Goal: Navigation & Orientation: Find specific page/section

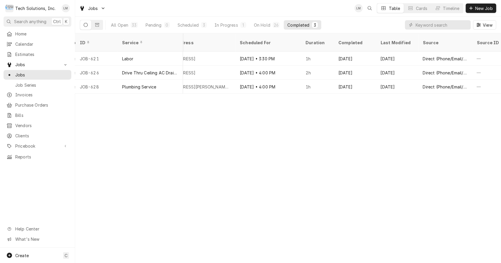
scroll to position [0, 482]
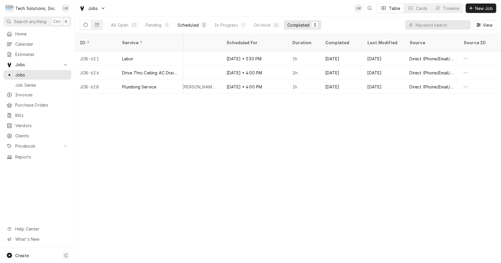
click at [192, 25] on div "Scheduled" at bounding box center [187, 25] width 21 height 6
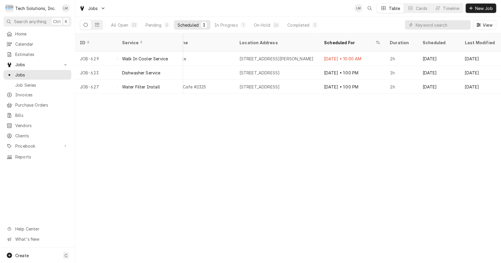
scroll to position [0, 387]
click at [301, 24] on div "Completed" at bounding box center [298, 25] width 22 height 6
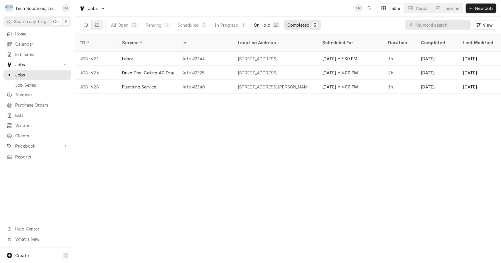
click at [265, 23] on div "On Hold" at bounding box center [262, 25] width 16 height 6
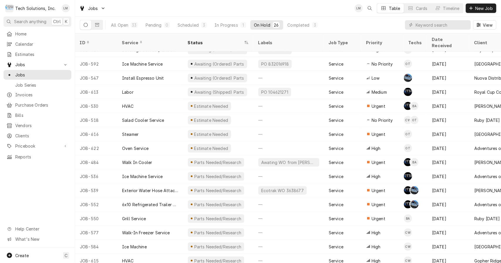
scroll to position [151, 0]
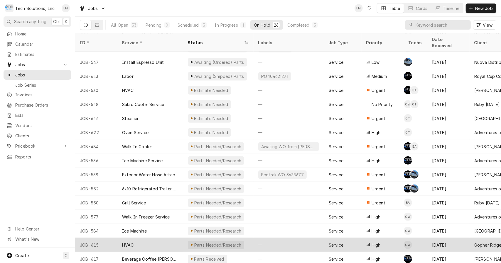
click at [214, 242] on div "Parts Needed/Research" at bounding box center [217, 245] width 48 height 6
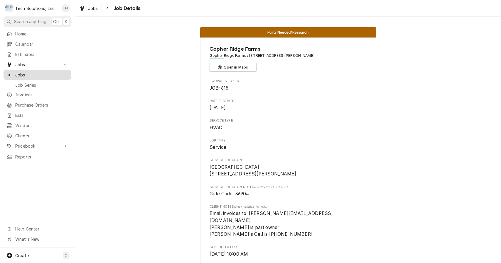
click at [29, 73] on span "Jobs" at bounding box center [41, 75] width 53 height 6
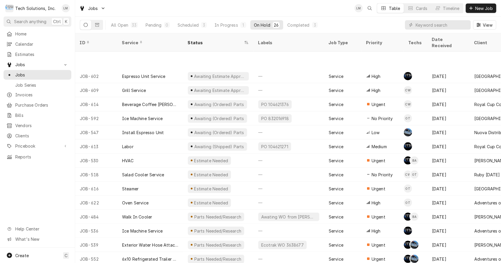
scroll to position [151, 0]
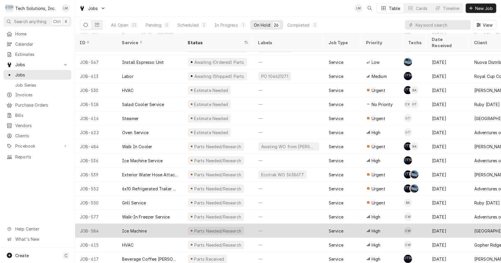
click at [154, 224] on div "Ice Machine" at bounding box center [150, 231] width 66 height 14
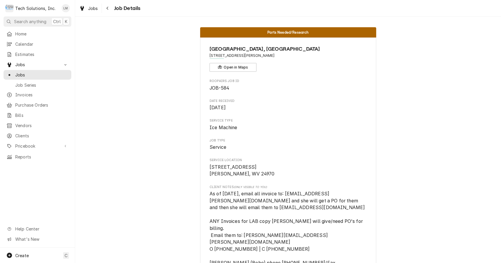
click at [32, 72] on span "Jobs" at bounding box center [41, 75] width 53 height 6
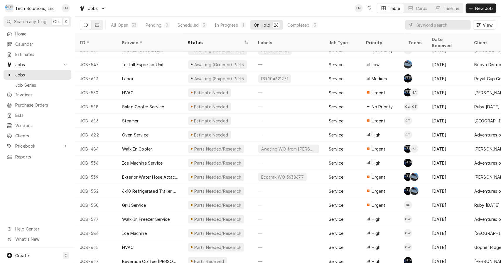
scroll to position [151, 0]
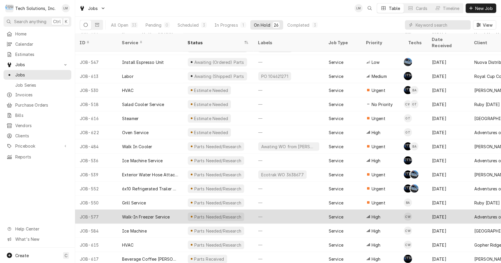
click at [157, 214] on div "Walk-In Freezer Service" at bounding box center [146, 217] width 48 height 6
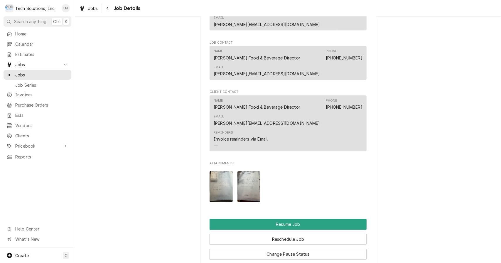
scroll to position [546, 0]
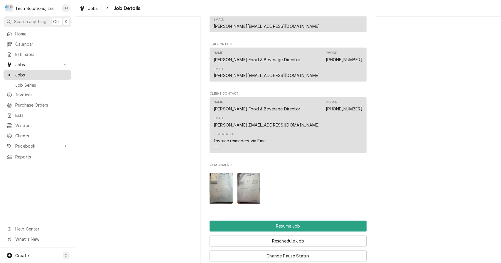
click at [38, 72] on span "Jobs" at bounding box center [41, 75] width 53 height 6
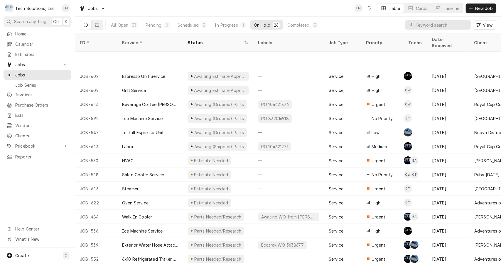
scroll to position [123, 0]
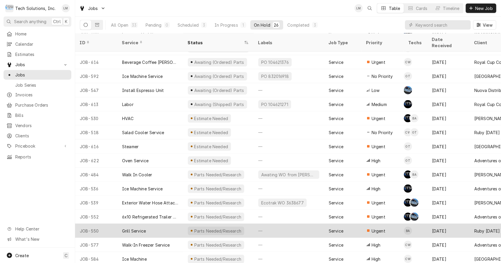
click at [139, 228] on div "Grill Service" at bounding box center [134, 231] width 24 height 6
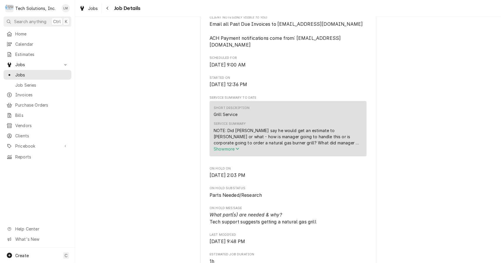
scroll to position [301, 0]
click at [233, 146] on button "Show more" at bounding box center [288, 149] width 149 height 6
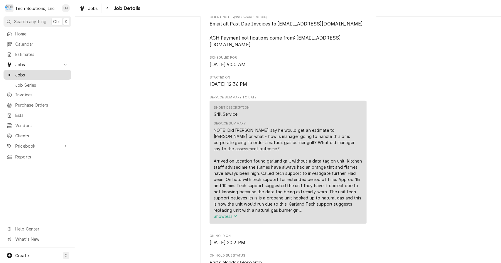
click at [35, 72] on span "Jobs" at bounding box center [41, 75] width 53 height 6
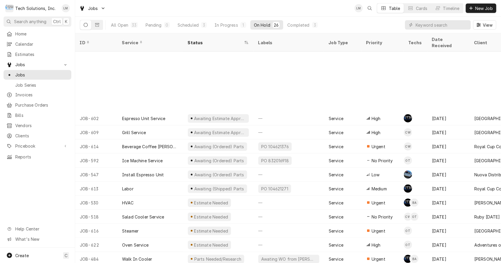
scroll to position [151, 0]
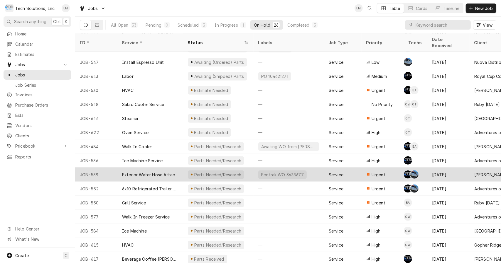
click at [168, 168] on div "Exterior Water Hose Attachments Are Broken" at bounding box center [150, 175] width 66 height 14
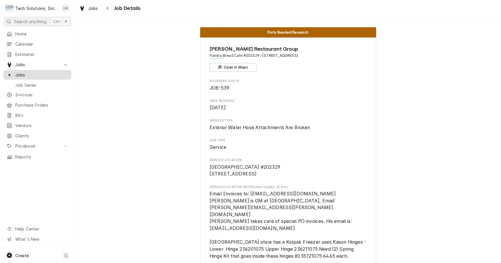
click at [24, 74] on span "Jobs" at bounding box center [41, 75] width 53 height 6
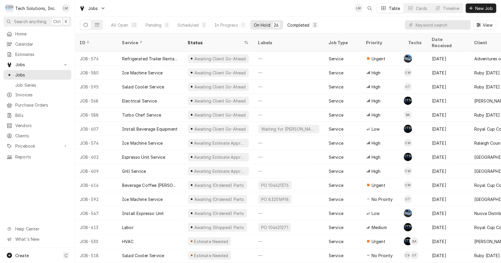
click at [302, 23] on div "Completed" at bounding box center [298, 25] width 22 height 6
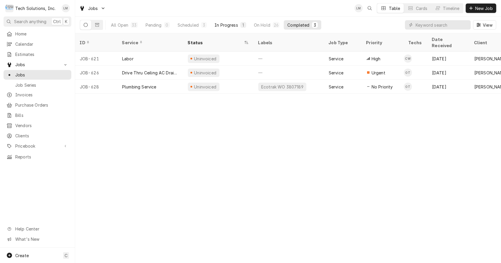
click at [227, 26] on div "In Progress" at bounding box center [225, 25] width 23 height 6
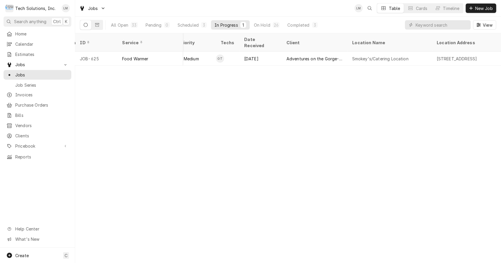
scroll to position [0, 186]
click at [188, 25] on div "Scheduled" at bounding box center [187, 25] width 21 height 6
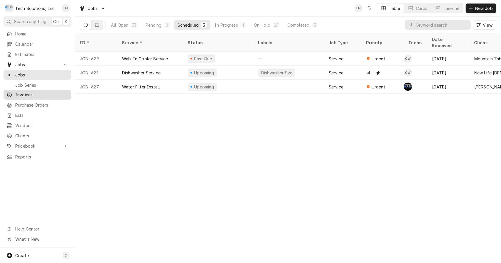
click at [28, 92] on span "Invoices" at bounding box center [41, 95] width 53 height 6
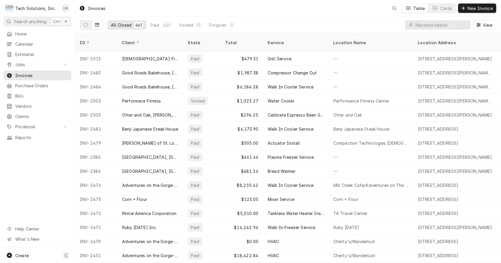
click at [435, 25] on input "Dynamic Content Wrapper" at bounding box center [441, 24] width 52 height 9
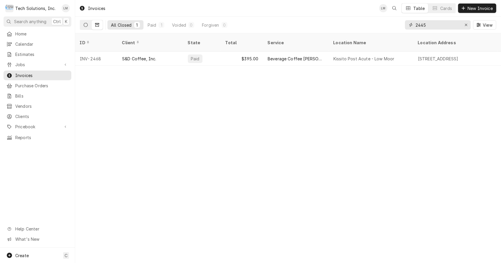
type input "2445"
click at [86, 26] on icon "Dynamic Content Wrapper" at bounding box center [86, 25] width 4 height 4
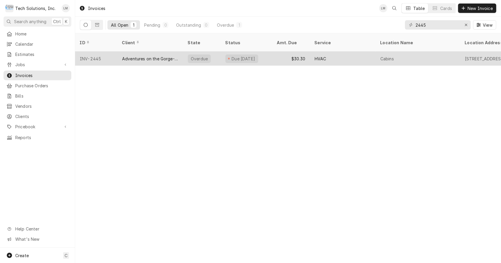
click at [149, 56] on div "Adventures on the Gorge-Aramark Destinations" at bounding box center [150, 59] width 56 height 6
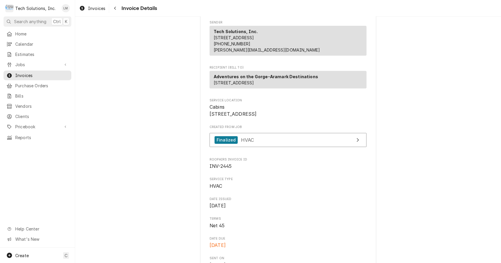
scroll to position [51, 0]
click at [32, 64] on span "Jobs" at bounding box center [37, 65] width 44 height 6
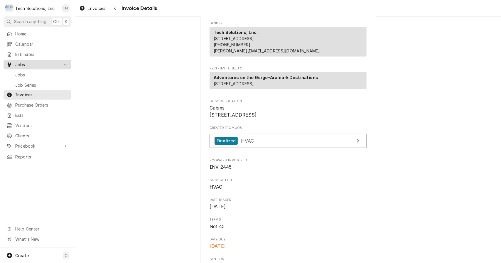
click at [32, 72] on span "Jobs" at bounding box center [41, 75] width 53 height 6
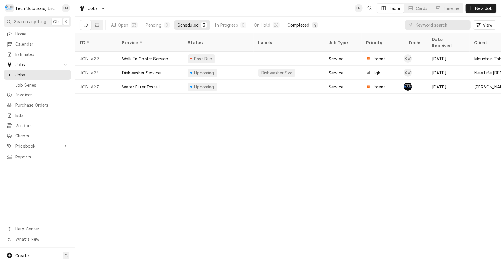
click at [297, 23] on div "Completed" at bounding box center [298, 25] width 22 height 6
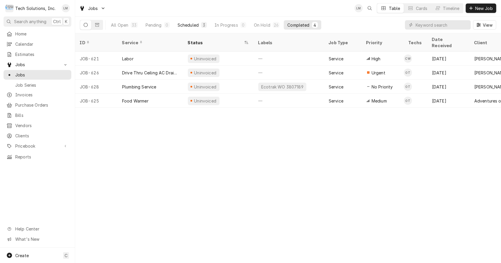
click at [192, 21] on button "Scheduled 3" at bounding box center [192, 24] width 36 height 9
